Goal: Task Accomplishment & Management: Use online tool/utility

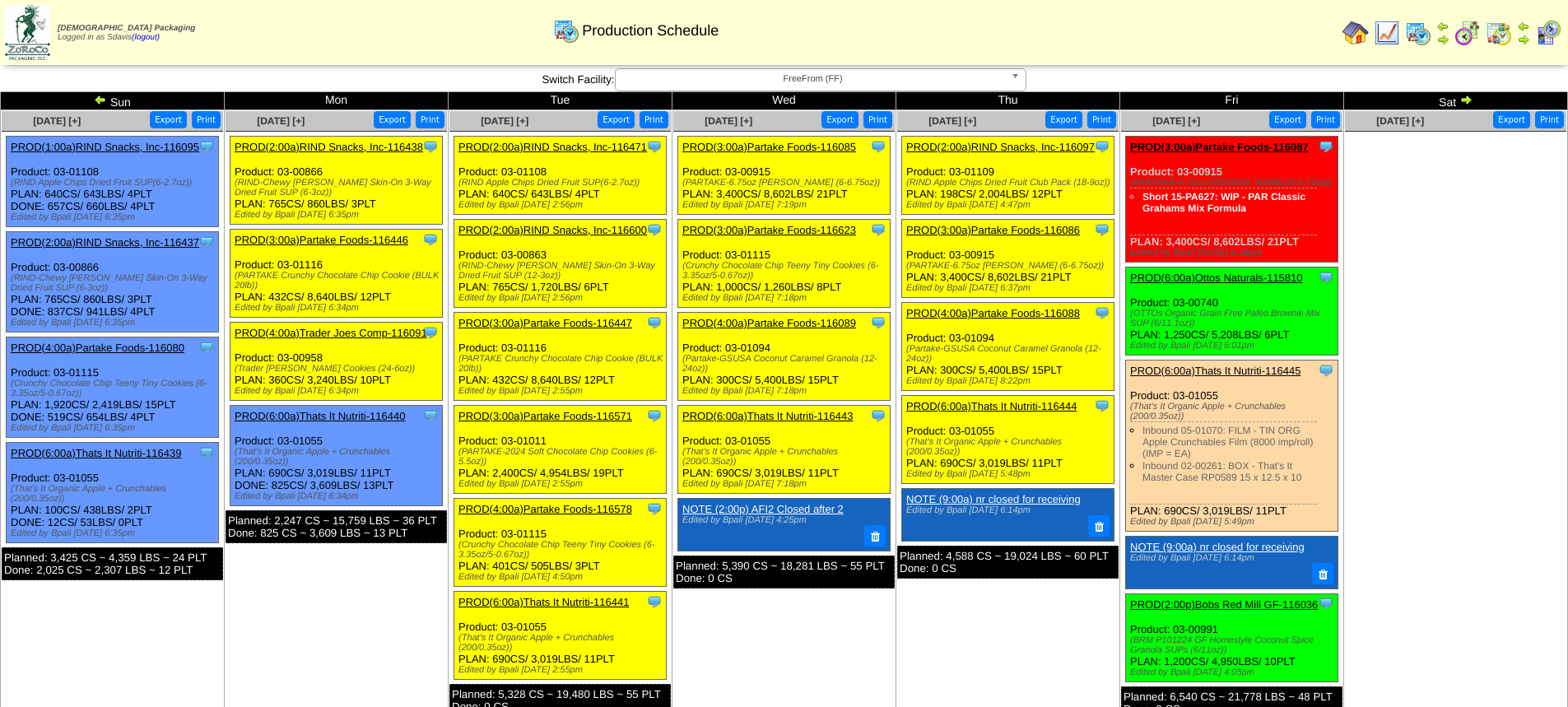
click at [1005, 145] on link "PROD(2:00a)RIND Snacks, Inc-116097" at bounding box center [1000, 146] width 188 height 13
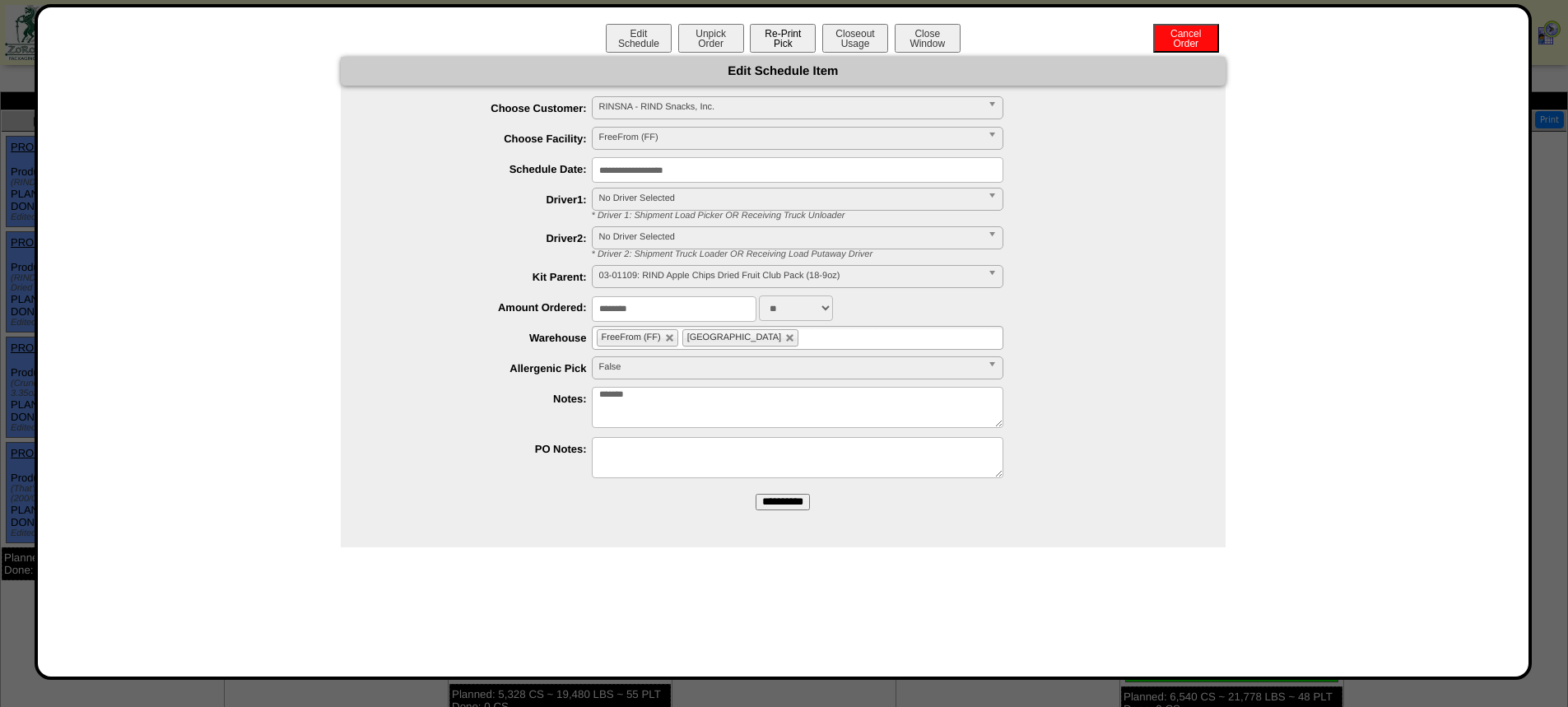
click at [787, 47] on button "Re-Print Pick" at bounding box center [782, 38] width 65 height 29
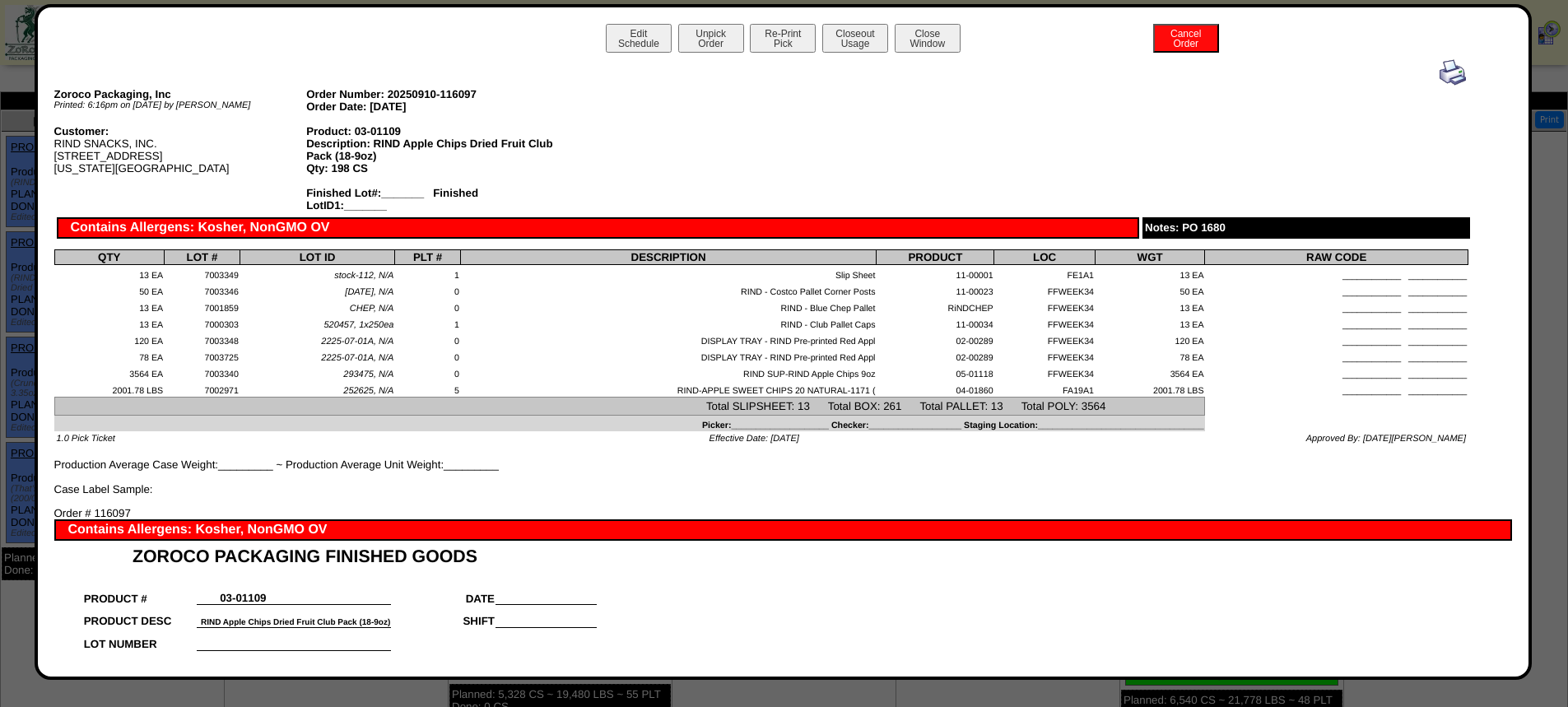
click at [1440, 75] on img at bounding box center [1453, 72] width 26 height 26
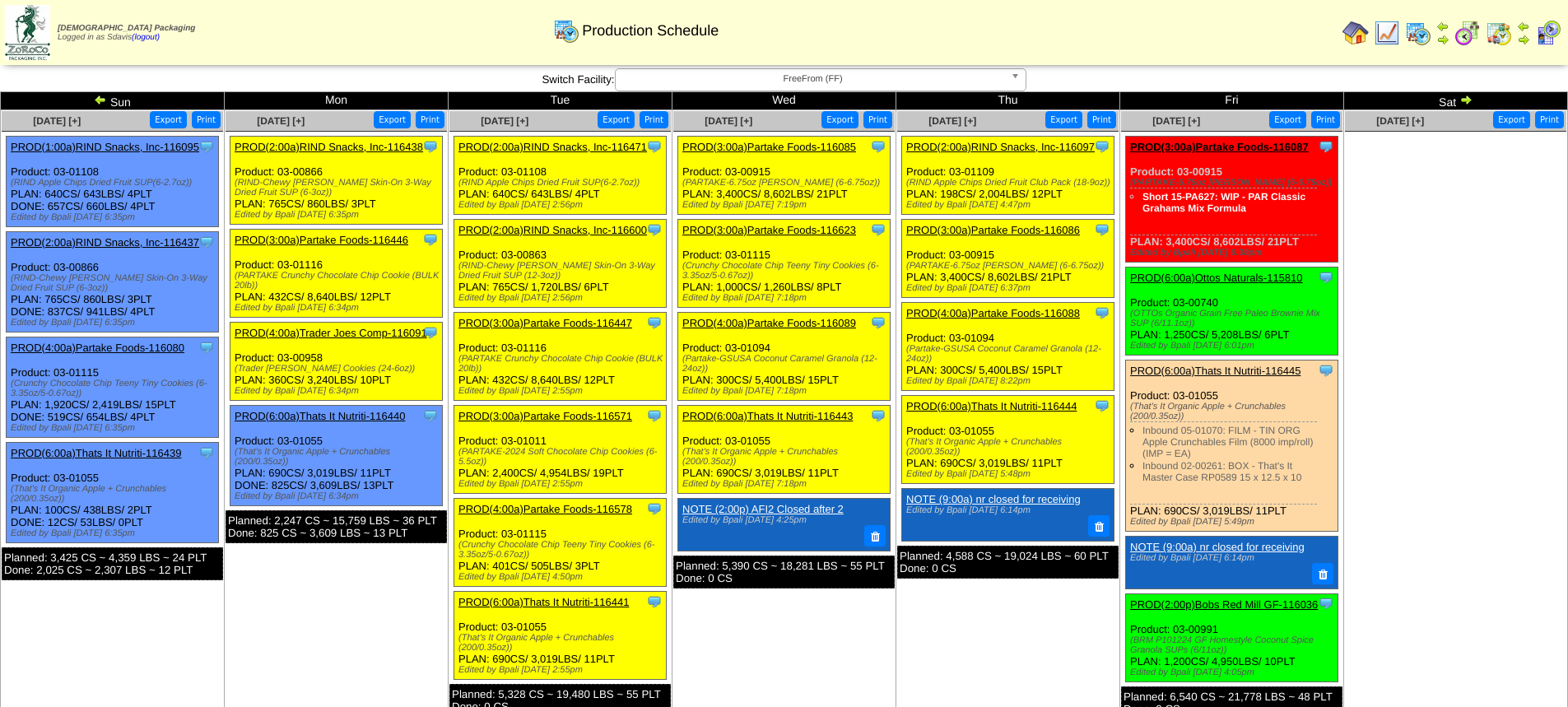
click at [822, 225] on link "PROD(3:00a)Partake Foods-116623" at bounding box center [769, 229] width 174 height 13
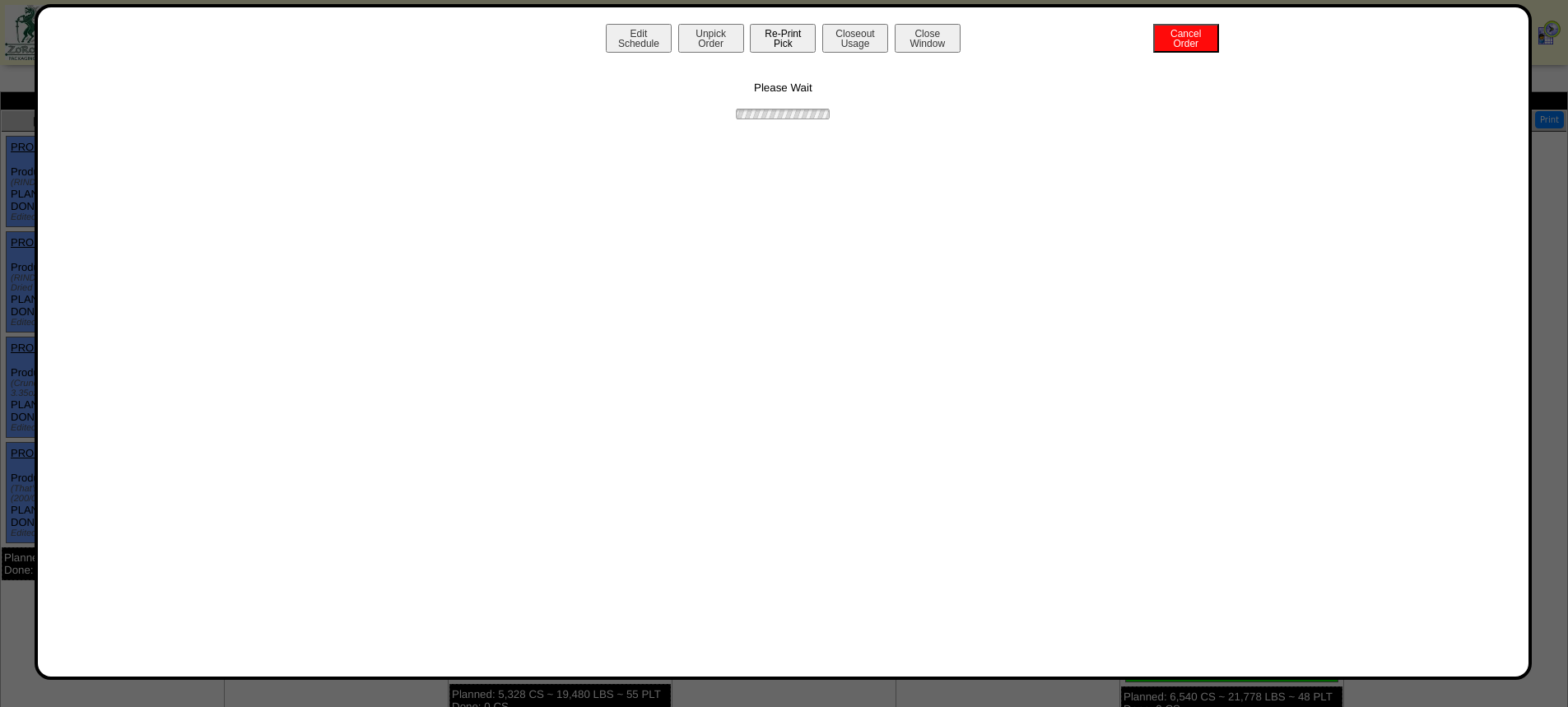
click at [780, 37] on button "Re-Print Pick" at bounding box center [782, 38] width 65 height 29
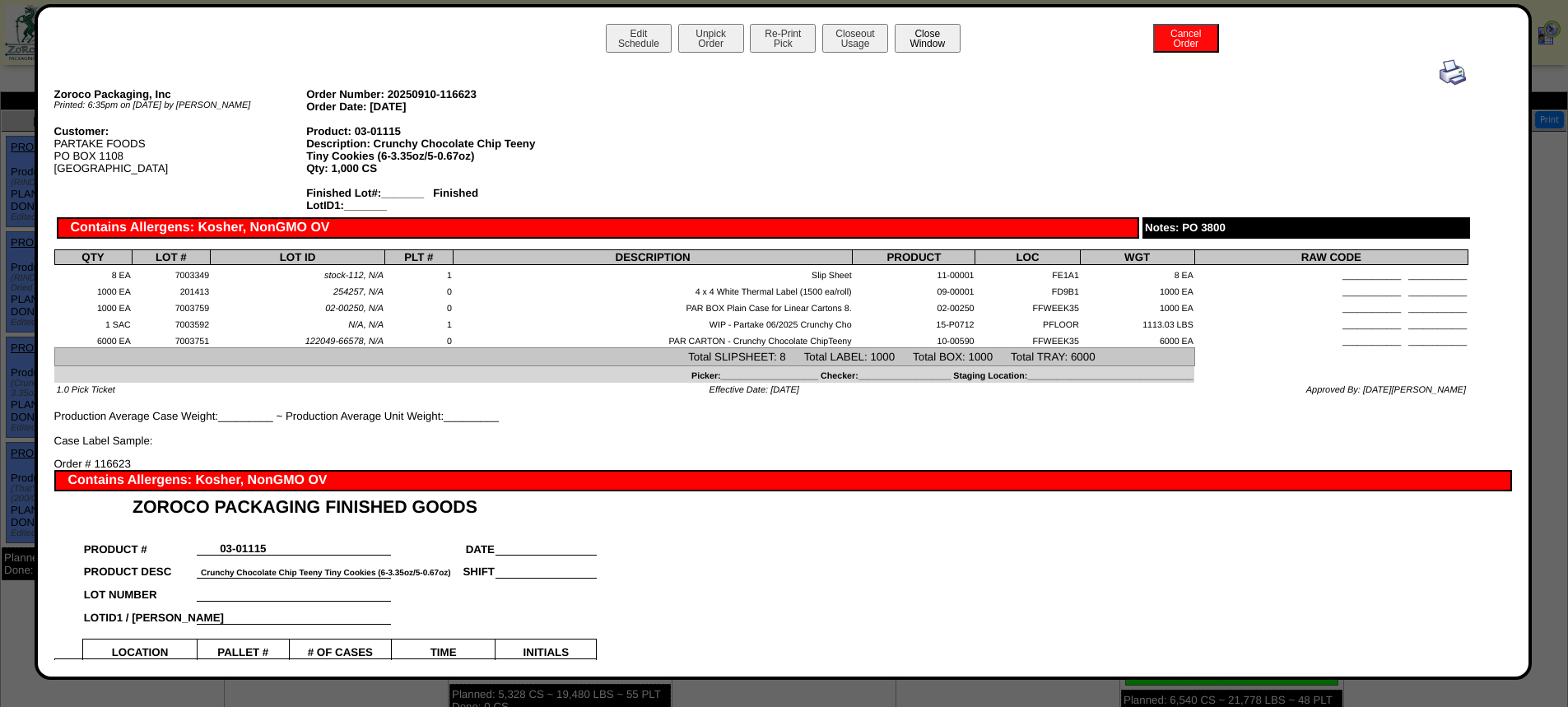
click at [905, 42] on button "Close Window" at bounding box center [928, 38] width 65 height 29
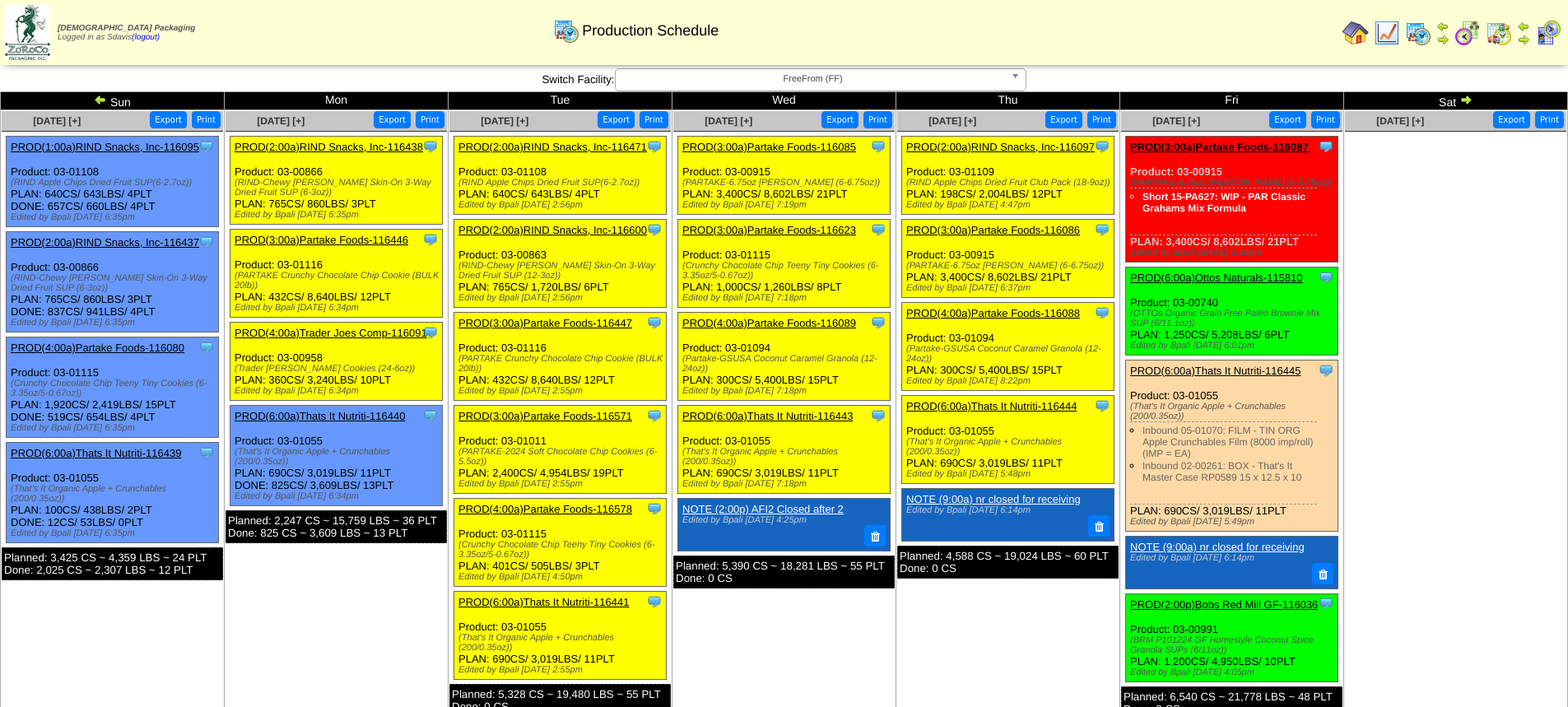
click at [812, 229] on link "PROD(3:00a)Partake Foods-116623" at bounding box center [769, 229] width 174 height 13
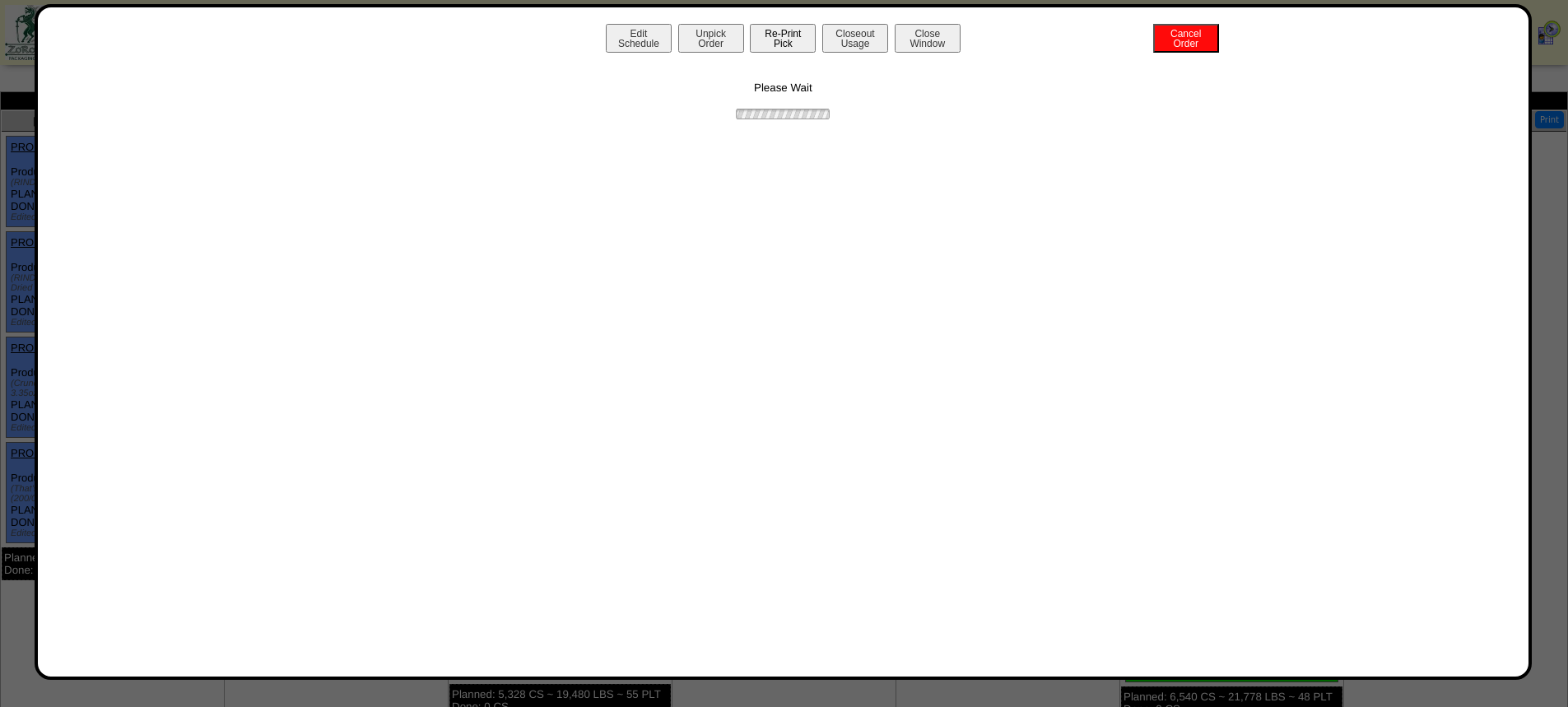
click at [791, 45] on button "Re-Print Pick" at bounding box center [782, 38] width 65 height 29
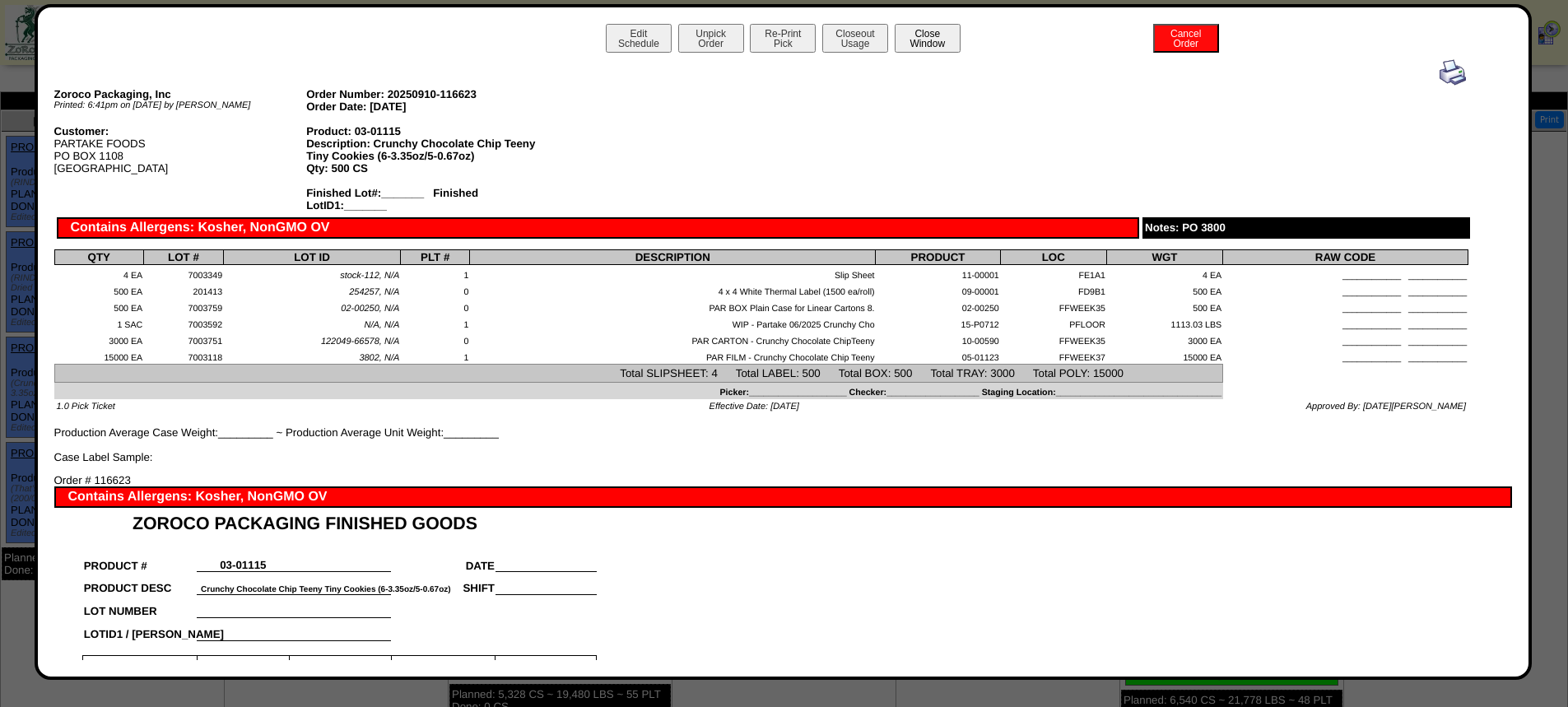
click at [929, 44] on button "Close Window" at bounding box center [928, 38] width 65 height 29
